Goal: Complete application form: Complete application form

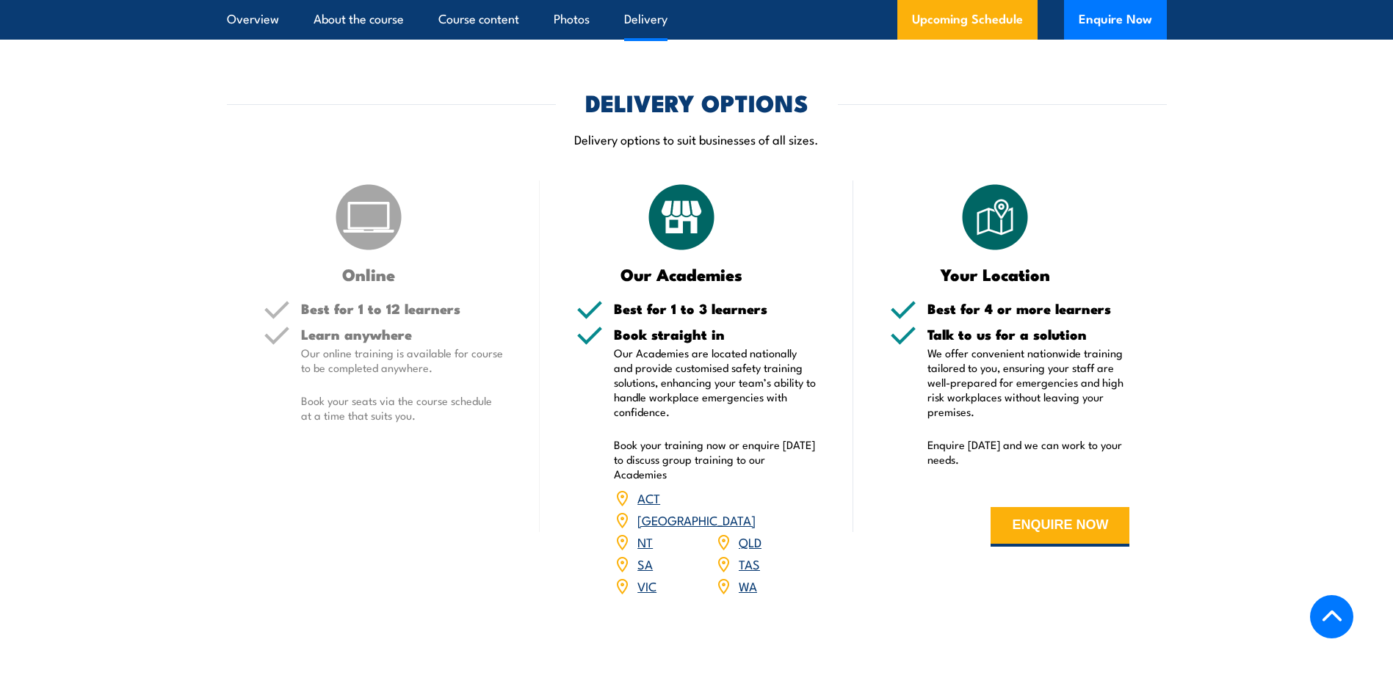
scroll to position [1978, 0]
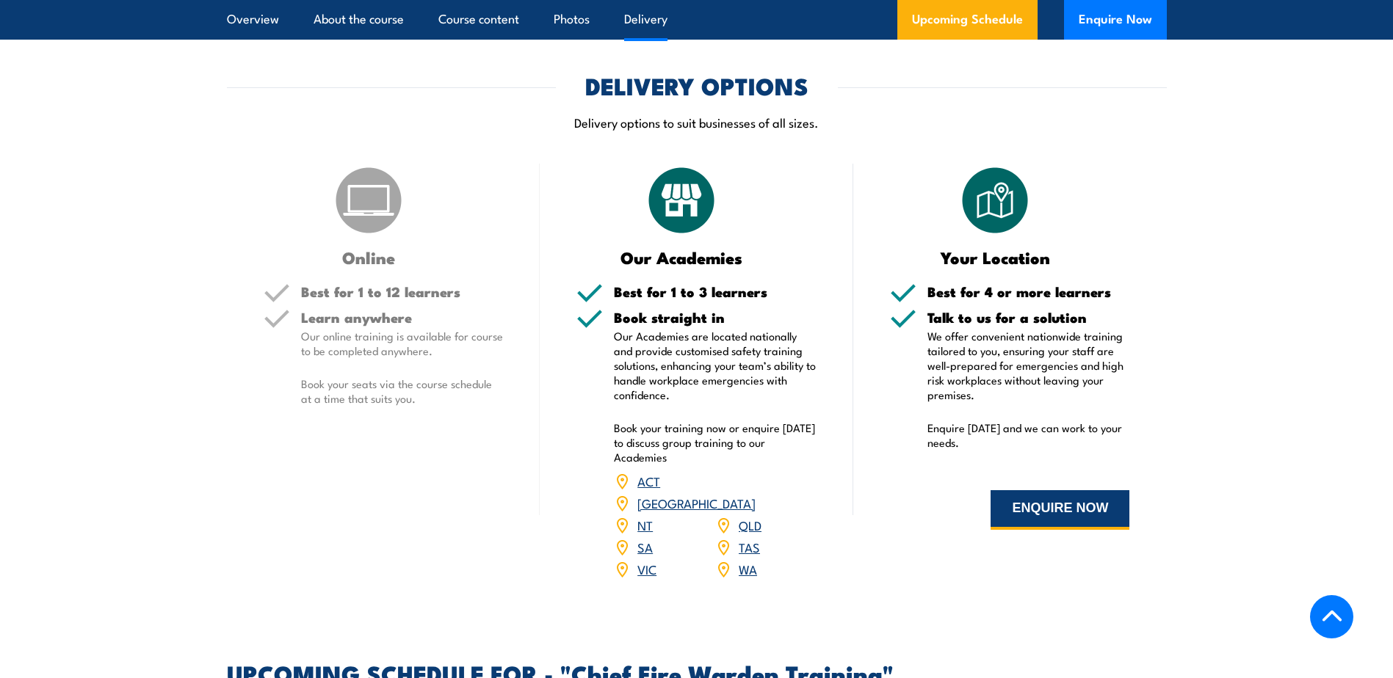
click at [1051, 512] on button "ENQUIRE NOW" at bounding box center [1059, 510] width 139 height 40
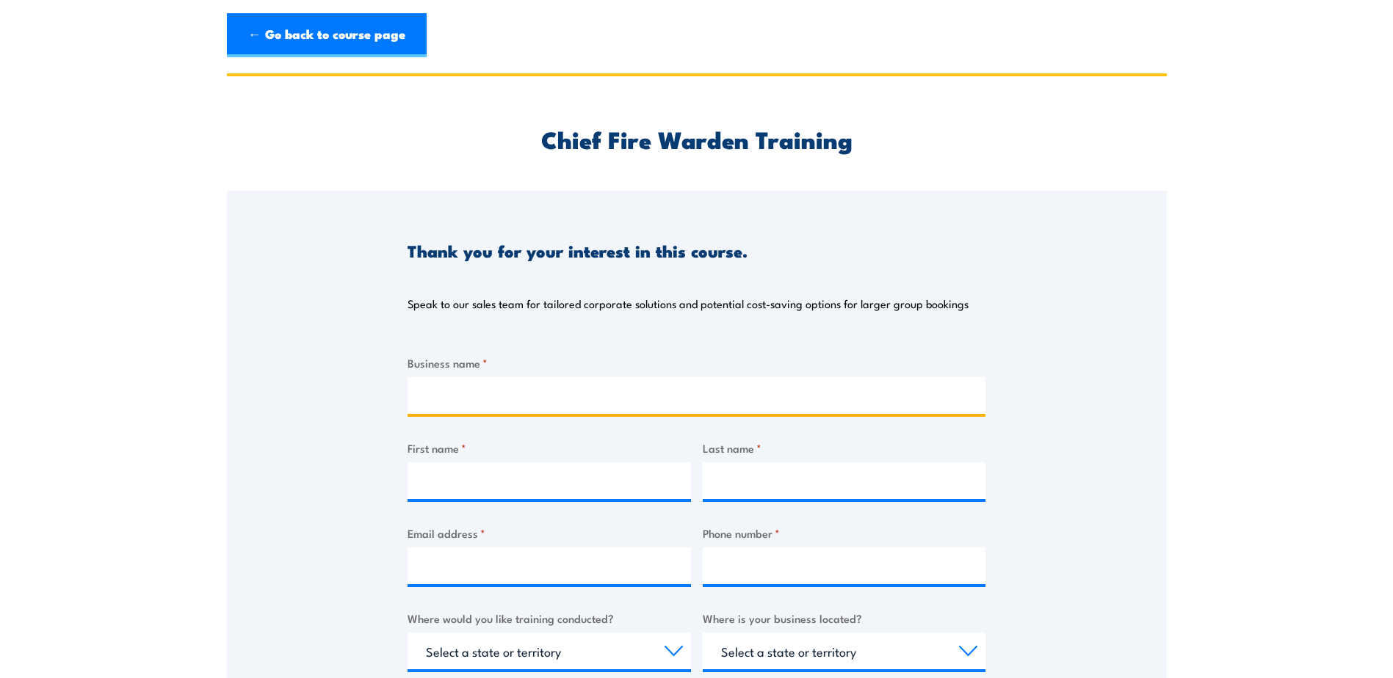
click at [459, 401] on input "Business name *" at bounding box center [696, 395] width 578 height 37
type input "Care Connect"
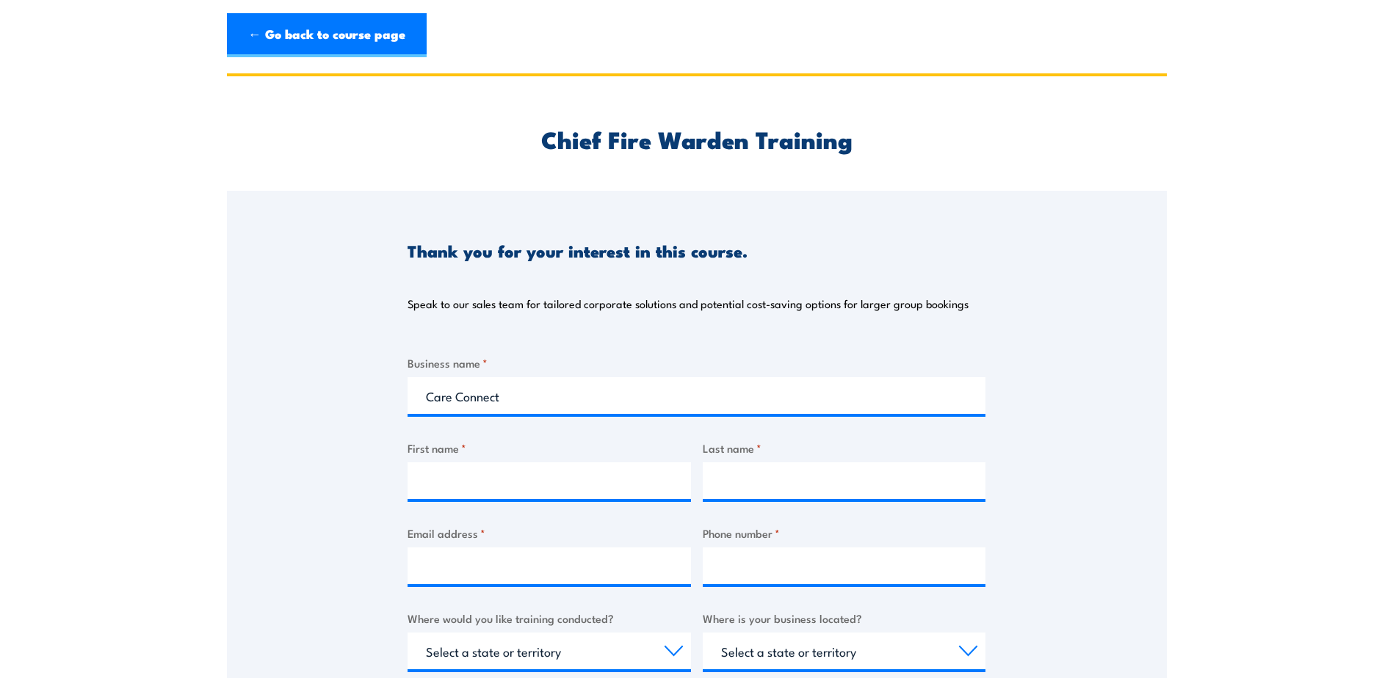
click at [793, 347] on div "Thank you for your interest in this course. Speak to our sales team for tailore…" at bounding box center [696, 557] width 578 height 733
click at [455, 480] on input "First name *" at bounding box center [548, 481] width 283 height 37
type input "[PERSON_NAME]"
click at [714, 483] on input "Last name *" at bounding box center [844, 481] width 283 height 37
type input "[PERSON_NAME]"
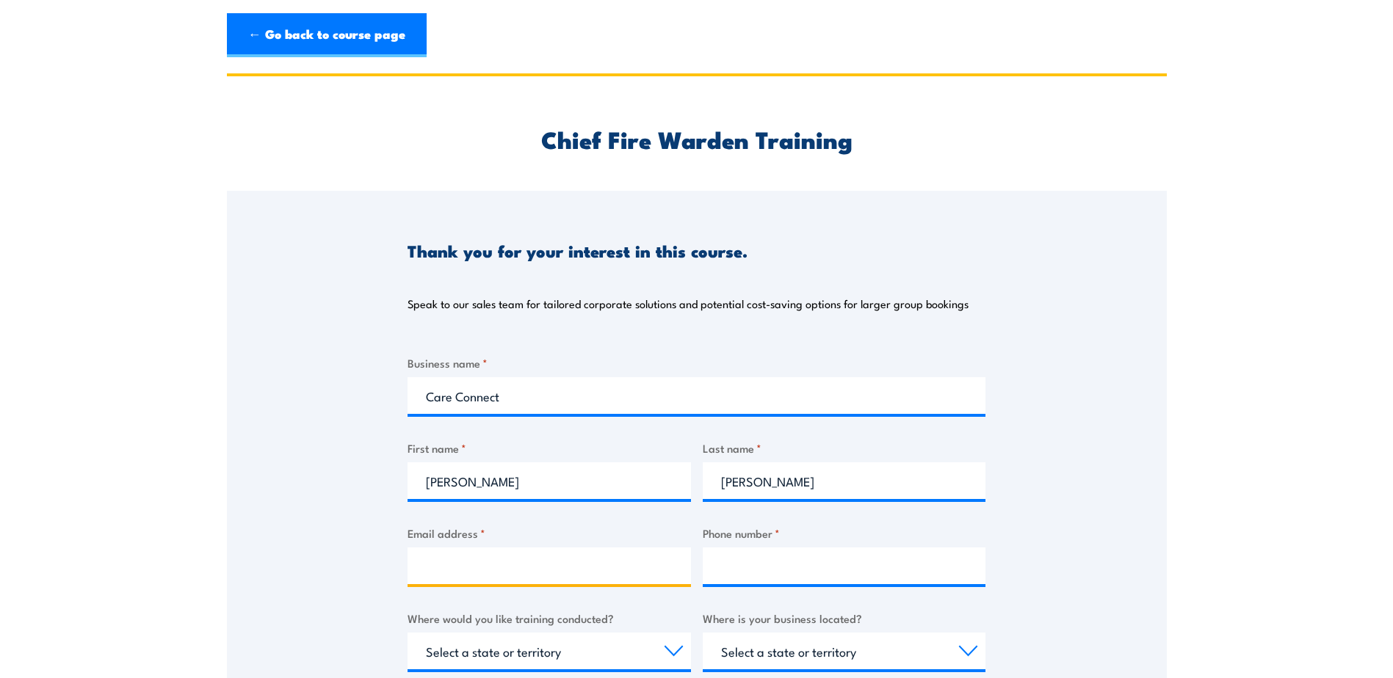
click at [429, 566] on input "Email address *" at bounding box center [548, 566] width 283 height 37
type input "[EMAIL_ADDRESS][DOMAIN_NAME]"
click at [742, 570] on input "Phone number *" at bounding box center [844, 566] width 283 height 37
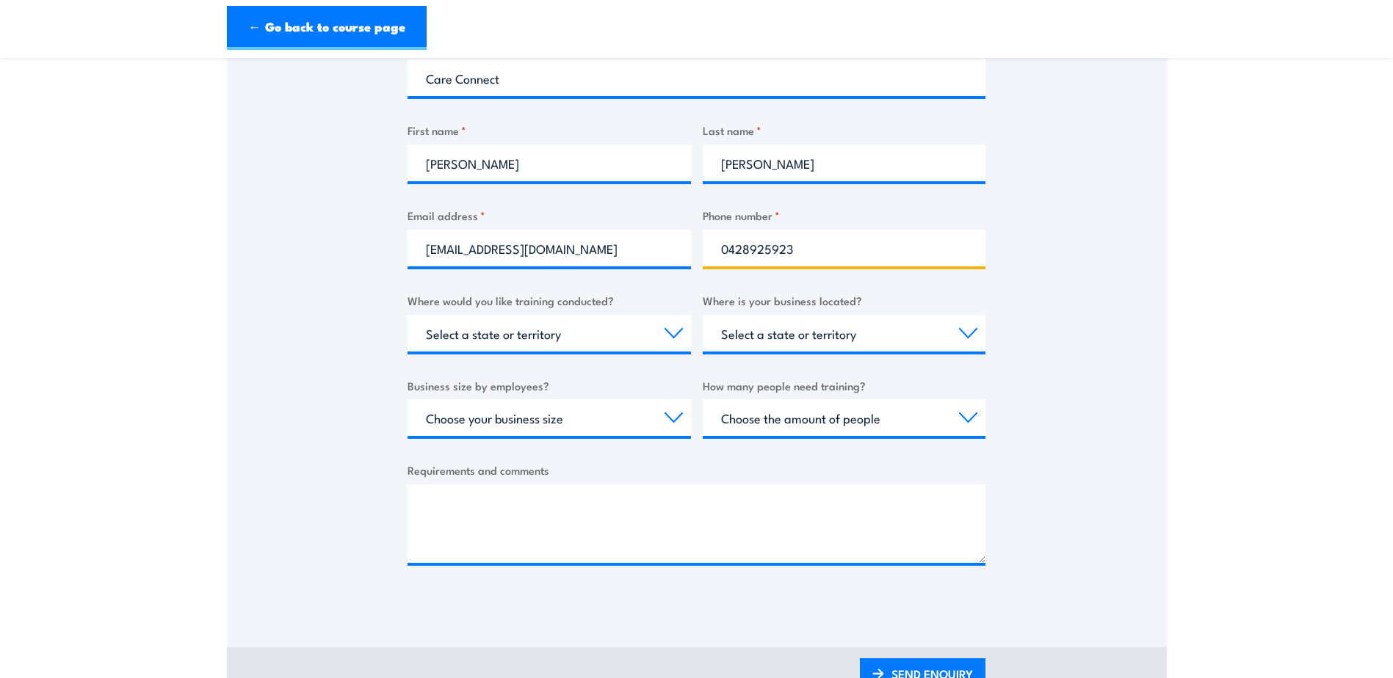
scroll to position [399, 0]
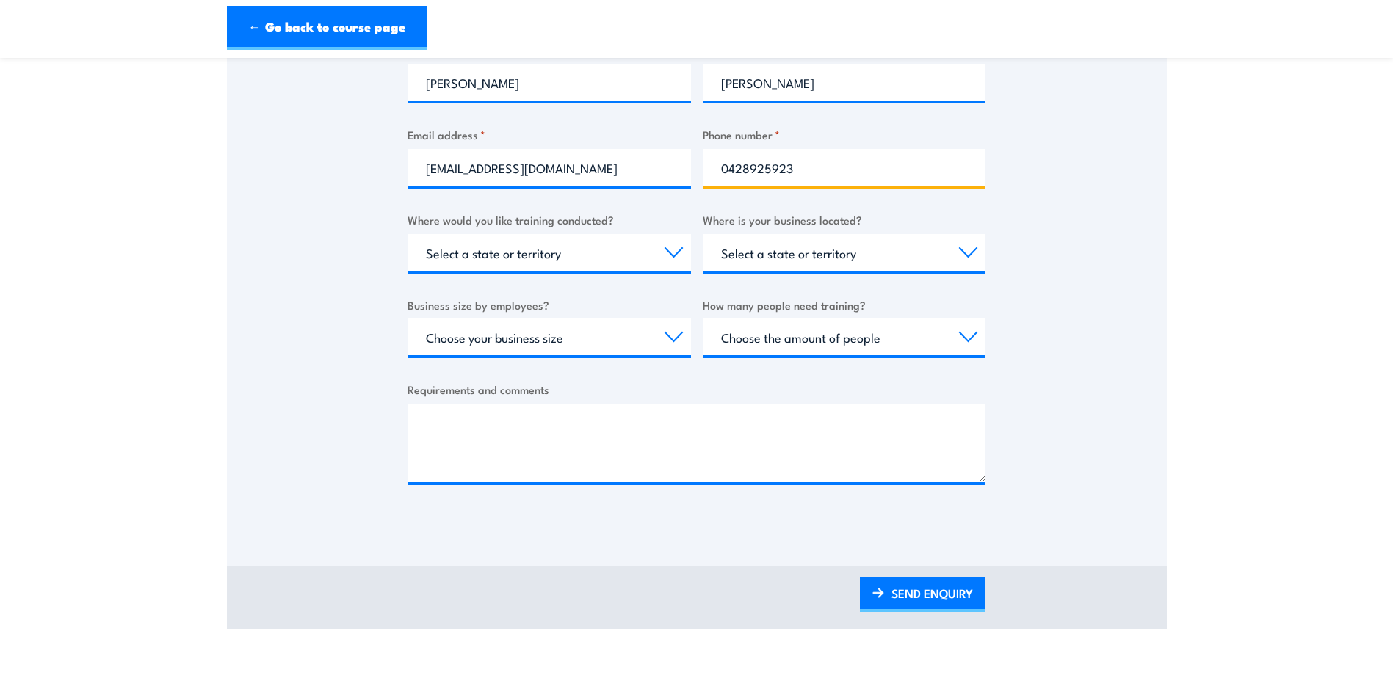
type input "0428925923"
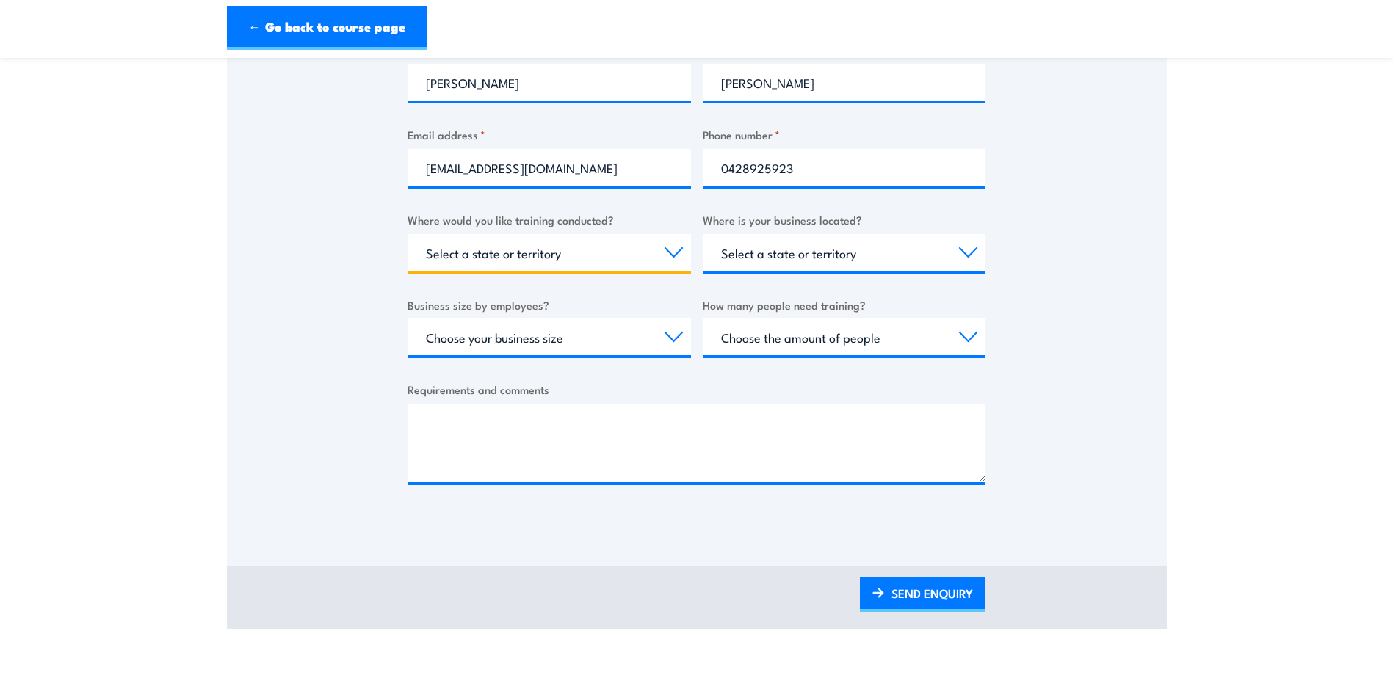
click at [669, 253] on select "Select a state or territory Nationally - multiple locations [GEOGRAPHIC_DATA] […" at bounding box center [548, 252] width 283 height 37
select select "VIC"
click at [407, 234] on select "Select a state or territory Nationally - multiple locations [GEOGRAPHIC_DATA] […" at bounding box center [548, 252] width 283 height 37
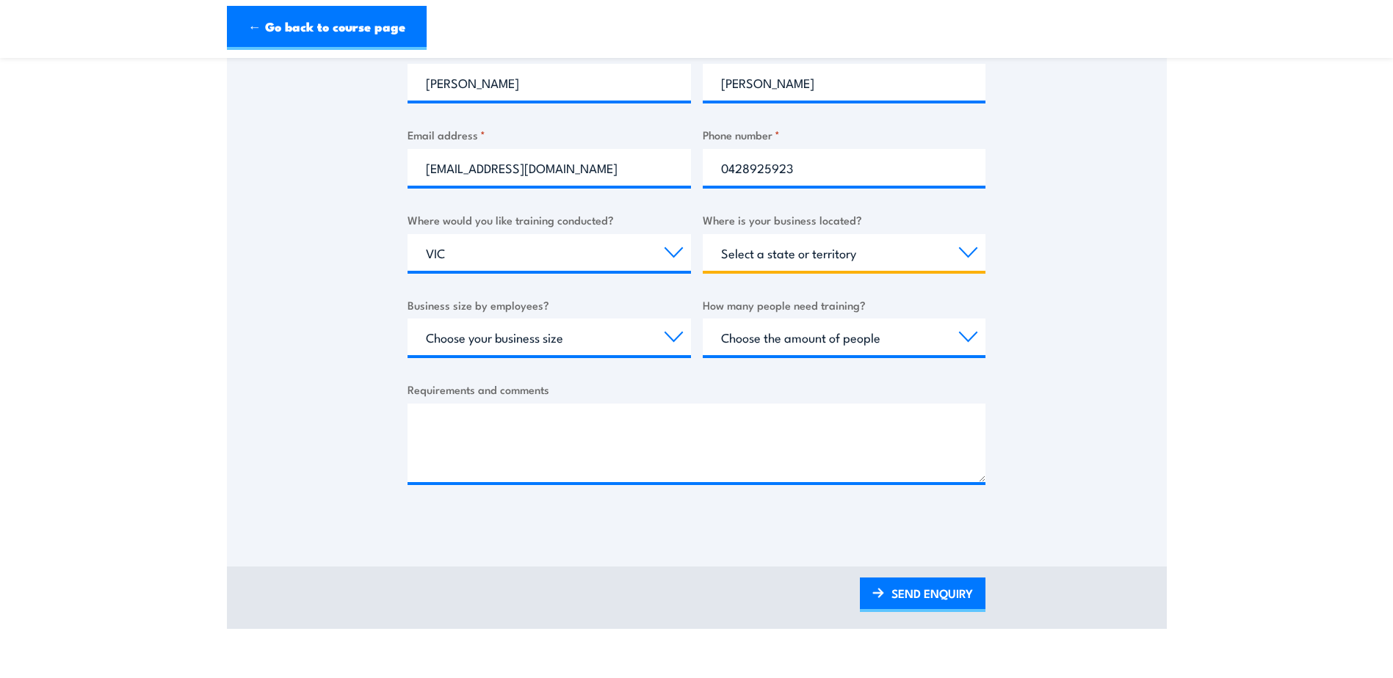
click at [970, 253] on select "Select a state or territory [GEOGRAPHIC_DATA] [GEOGRAPHIC_DATA] [GEOGRAPHIC_DAT…" at bounding box center [844, 252] width 283 height 37
select select "VIC"
click at [703, 234] on select "Select a state or territory [GEOGRAPHIC_DATA] [GEOGRAPHIC_DATA] [GEOGRAPHIC_DAT…" at bounding box center [844, 252] width 283 height 37
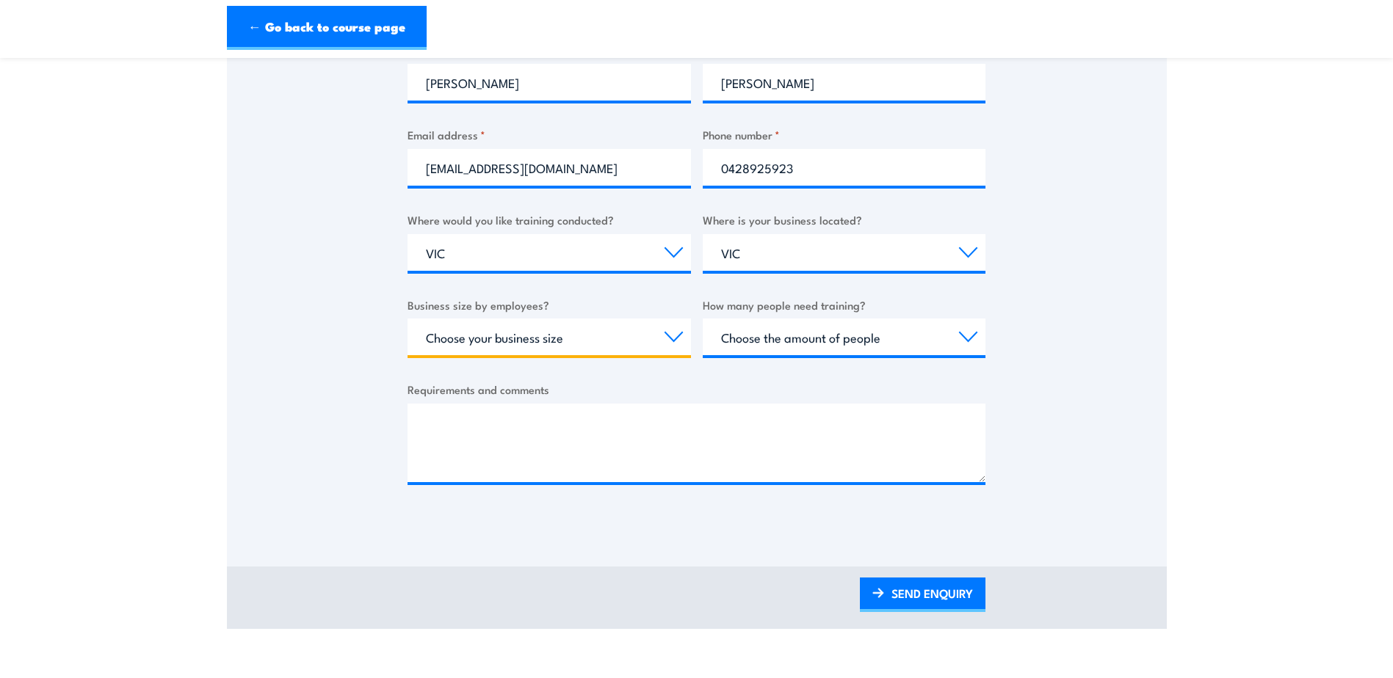
click at [669, 336] on select "Choose your business size 1 to 19 20 to 199 200+" at bounding box center [548, 337] width 283 height 37
select select "200+"
click at [407, 319] on select "Choose your business size 1 to 19 20 to 199 200+" at bounding box center [548, 337] width 283 height 37
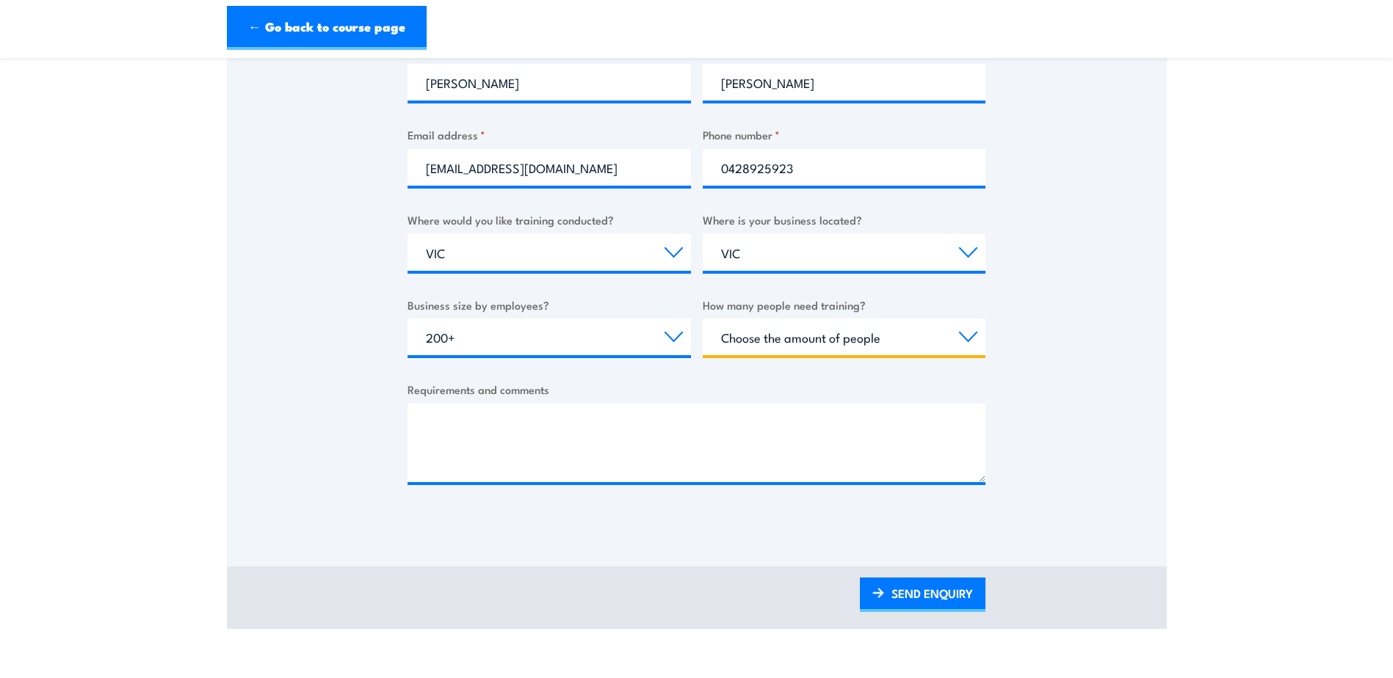
click at [968, 339] on select "Choose the amount of people 1 to 4 5 to 19 20+" at bounding box center [844, 337] width 283 height 37
select select "1 to 4"
click at [703, 319] on select "Choose the amount of people 1 to 4 5 to 19 20+" at bounding box center [844, 337] width 283 height 37
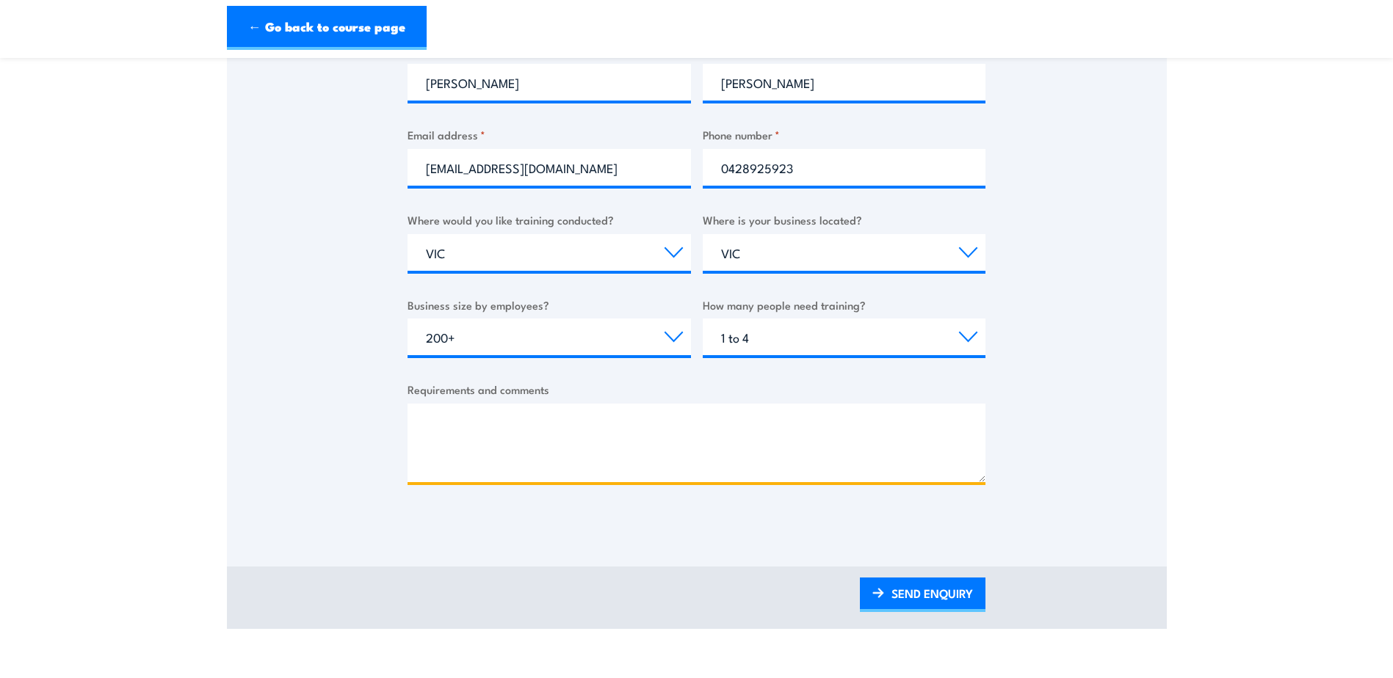
click at [621, 415] on textarea "Requirements and comments" at bounding box center [696, 443] width 578 height 79
type textarea "Requesting a quote for online Chief Warden training"
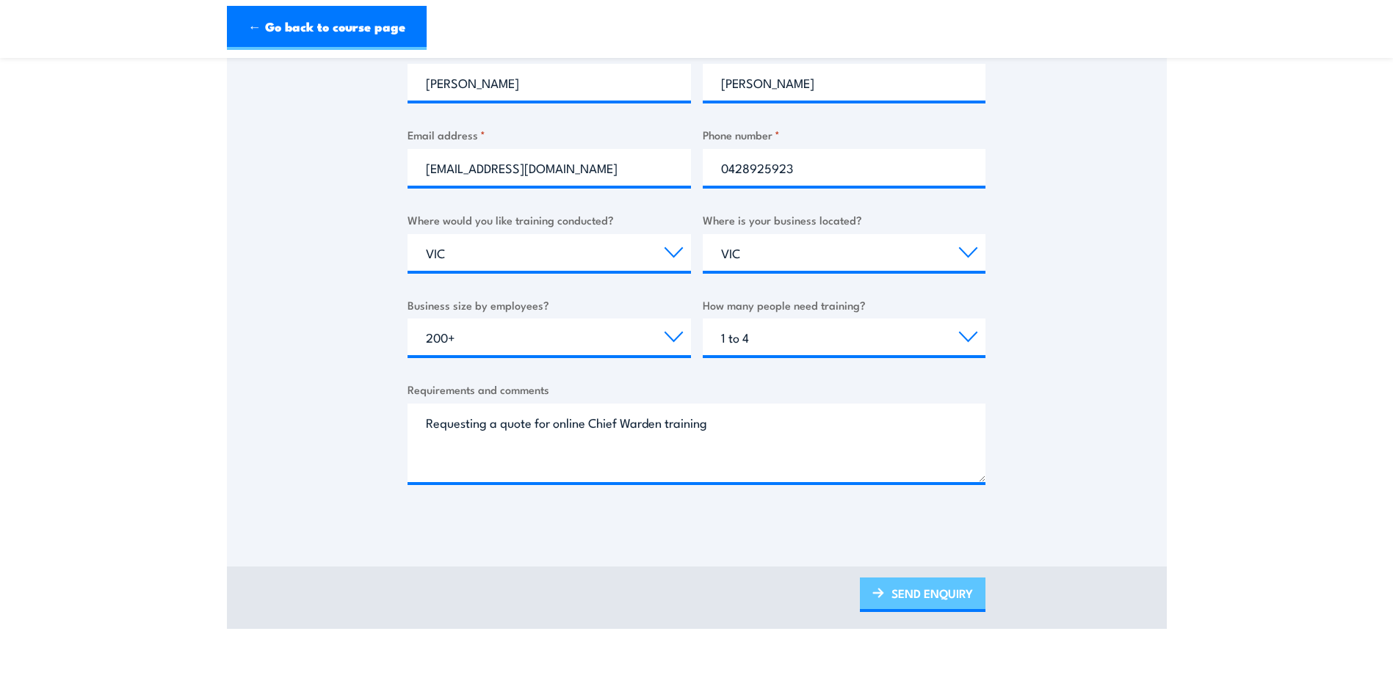
click at [932, 584] on link "SEND ENQUIRY" at bounding box center [923, 595] width 126 height 35
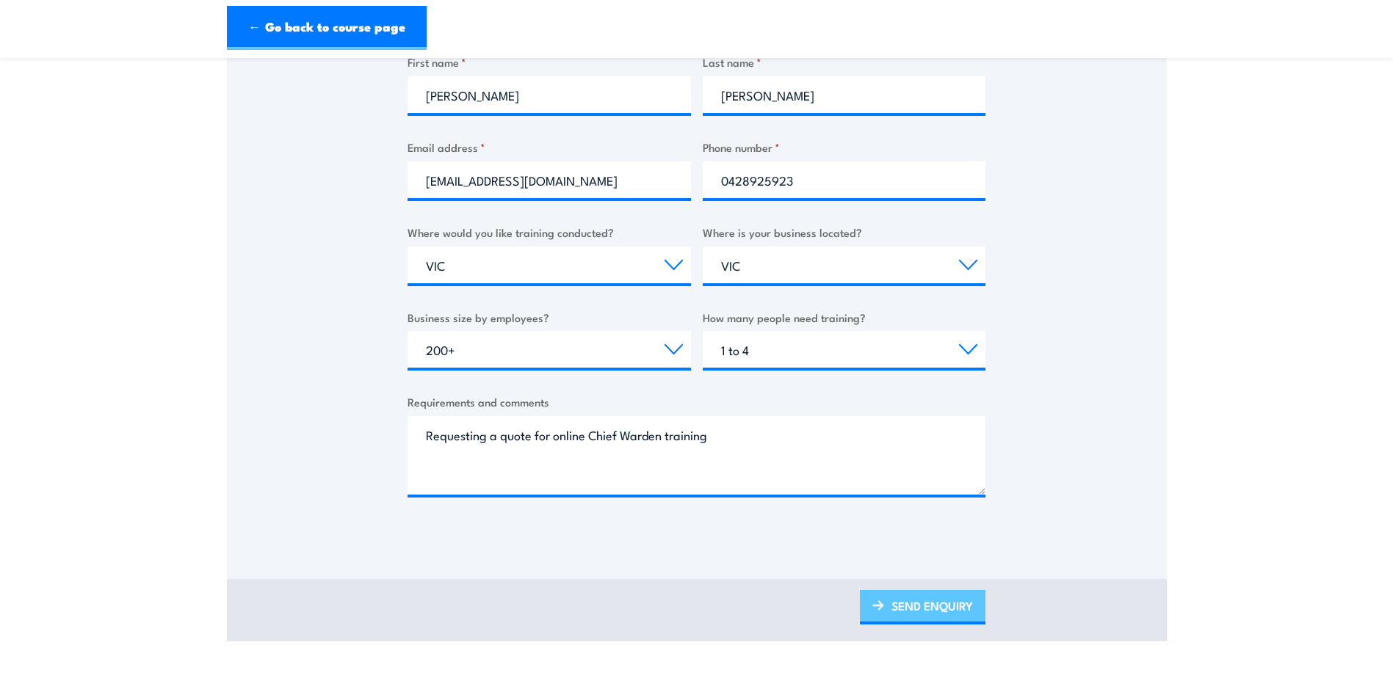
scroll to position [0, 0]
